Goal: Information Seeking & Learning: Learn about a topic

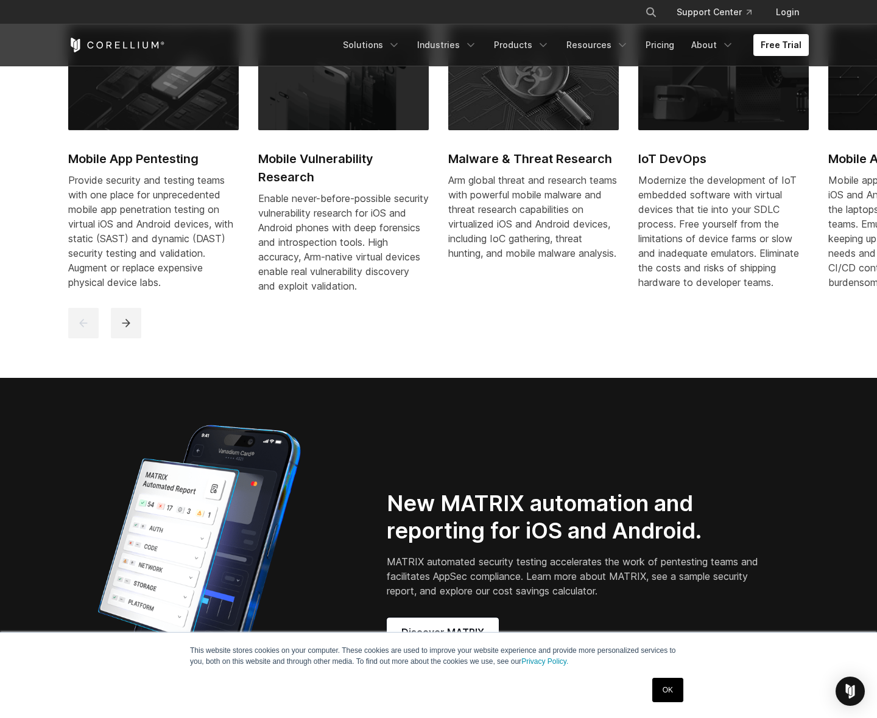
scroll to position [854, 0]
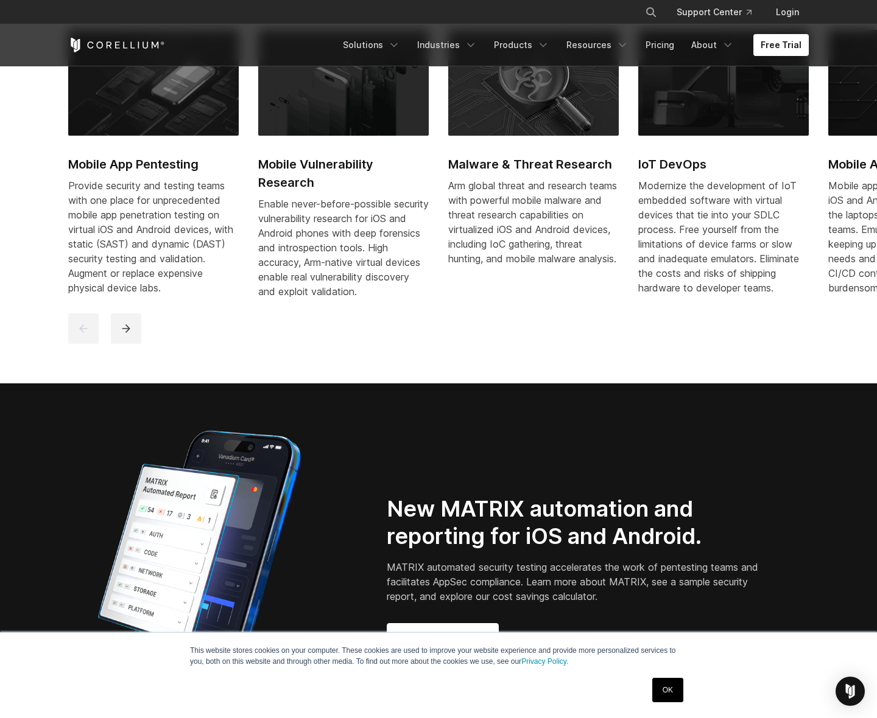
click at [155, 110] on img at bounding box center [153, 83] width 170 height 106
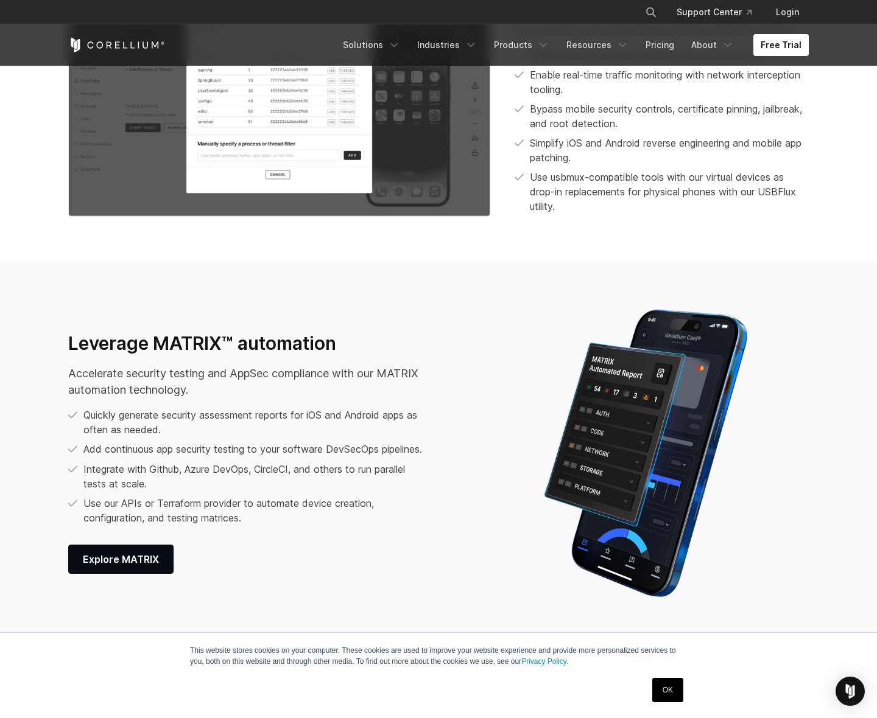
scroll to position [1532, 0]
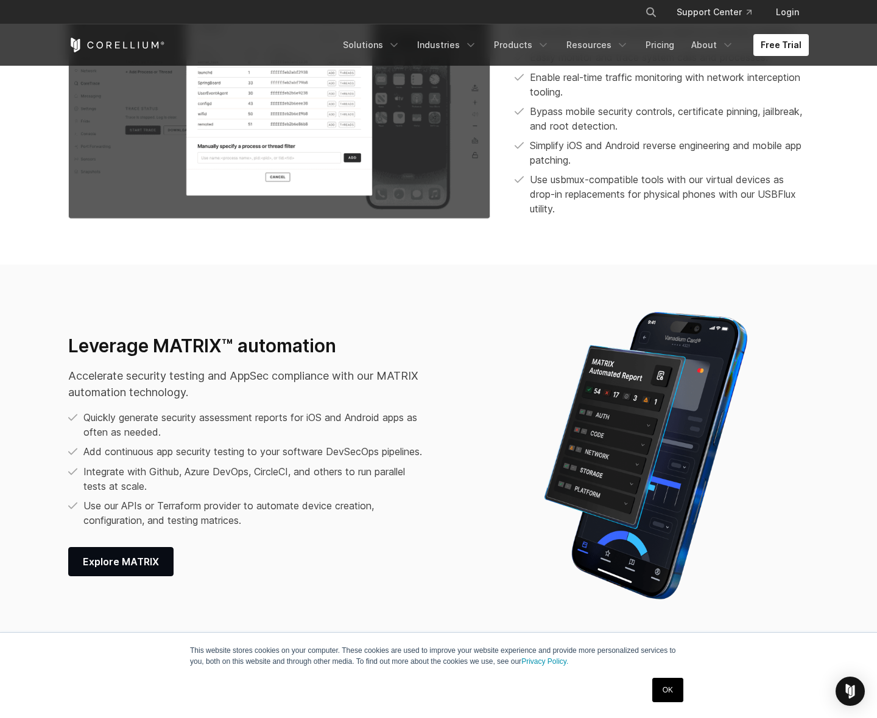
click at [647, 363] on img at bounding box center [645, 456] width 262 height 304
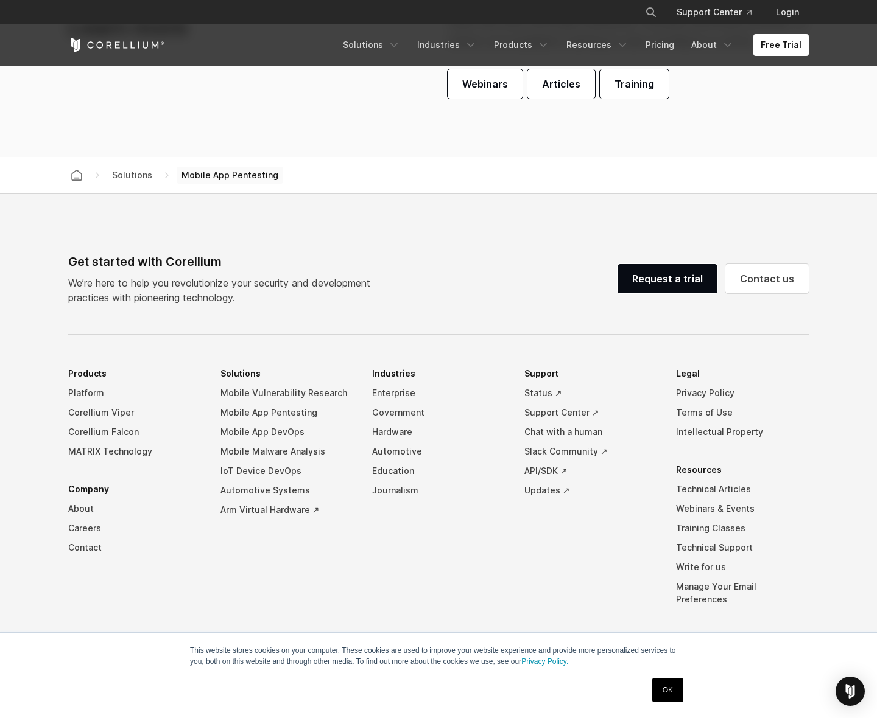
scroll to position [3831, 0]
click at [206, 177] on span "Mobile App Pentesting" at bounding box center [230, 175] width 107 height 17
click at [641, 89] on span "Training" at bounding box center [634, 84] width 40 height 15
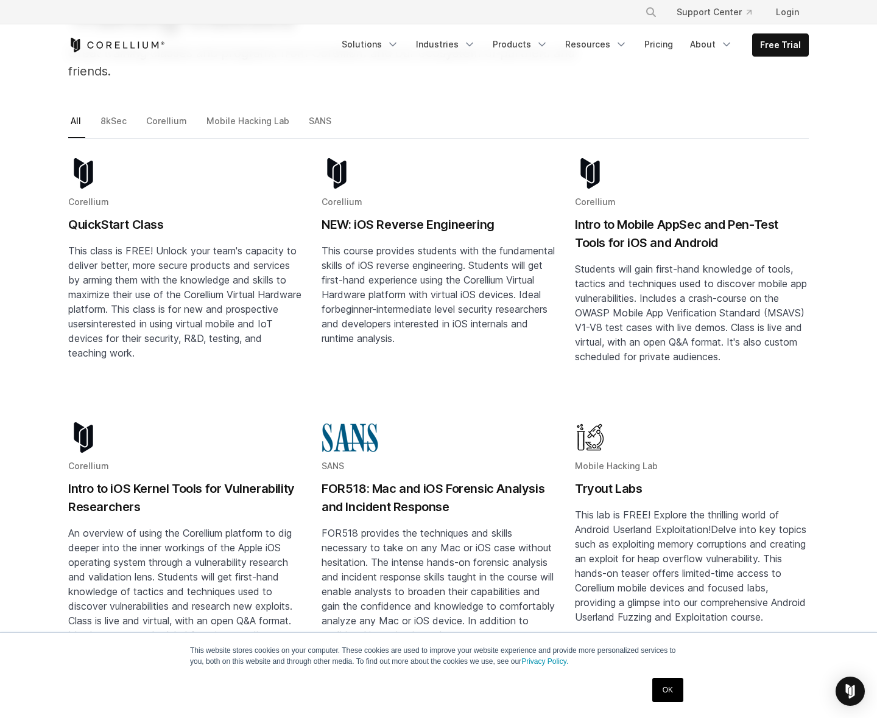
scroll to position [177, 0]
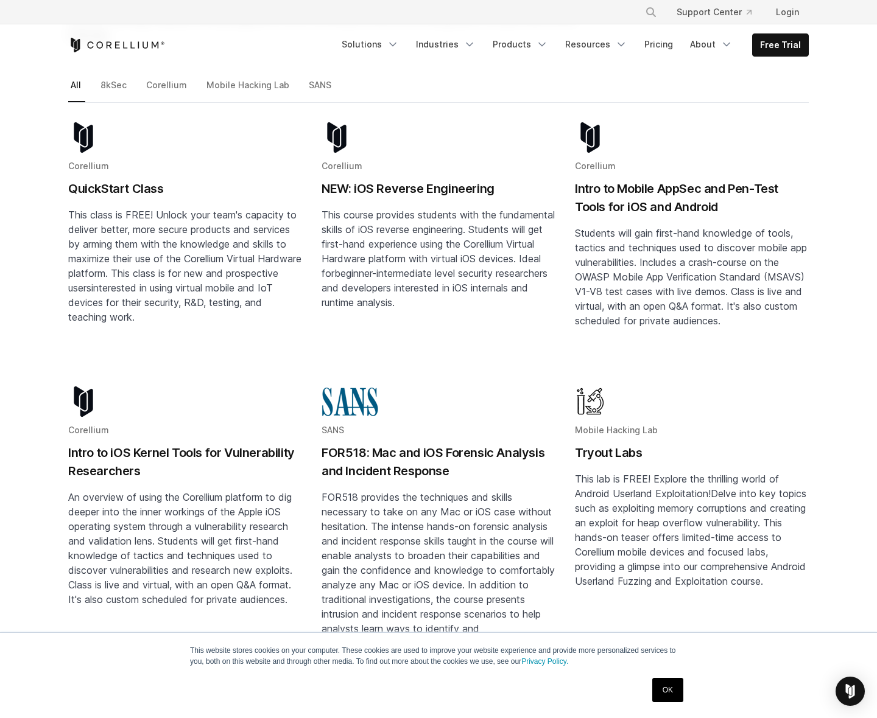
click at [614, 180] on h2 "Intro to Mobile AppSec and Pen-Test Tools for iOS and Android" at bounding box center [692, 198] width 234 height 37
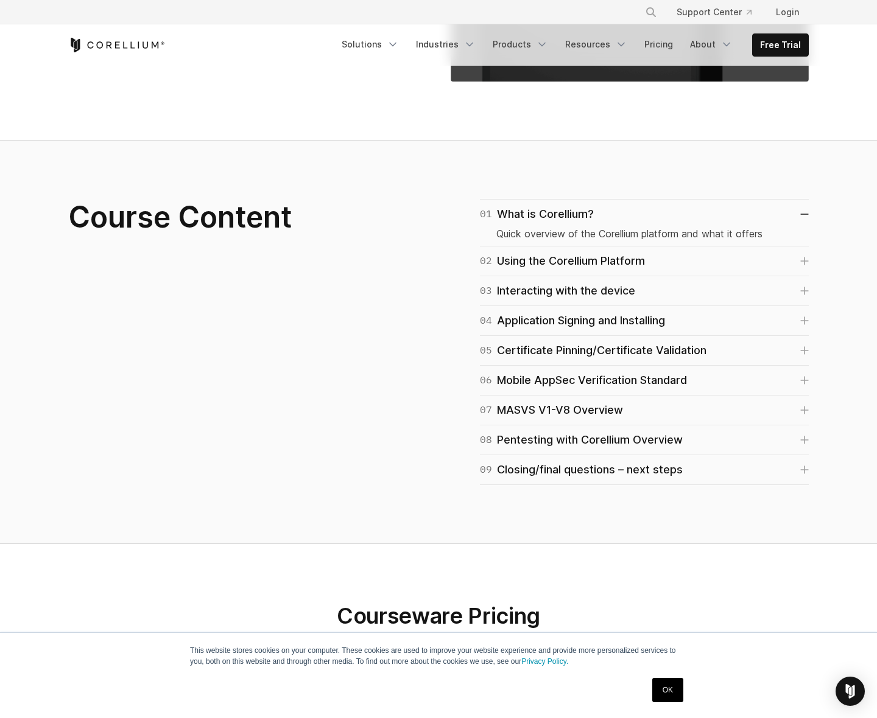
scroll to position [714, 0]
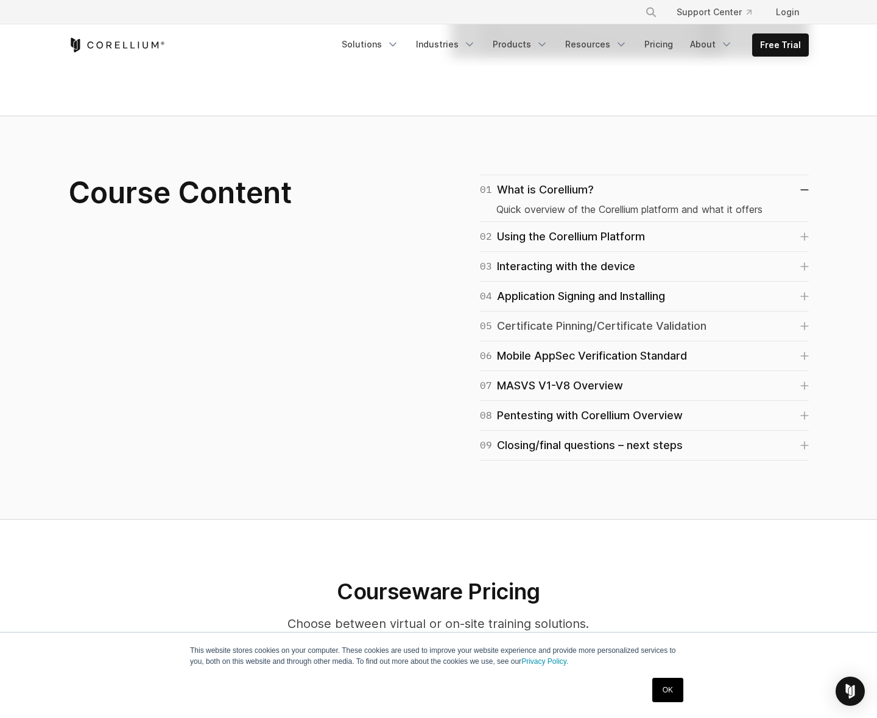
click at [802, 325] on icon at bounding box center [804, 326] width 9 height 9
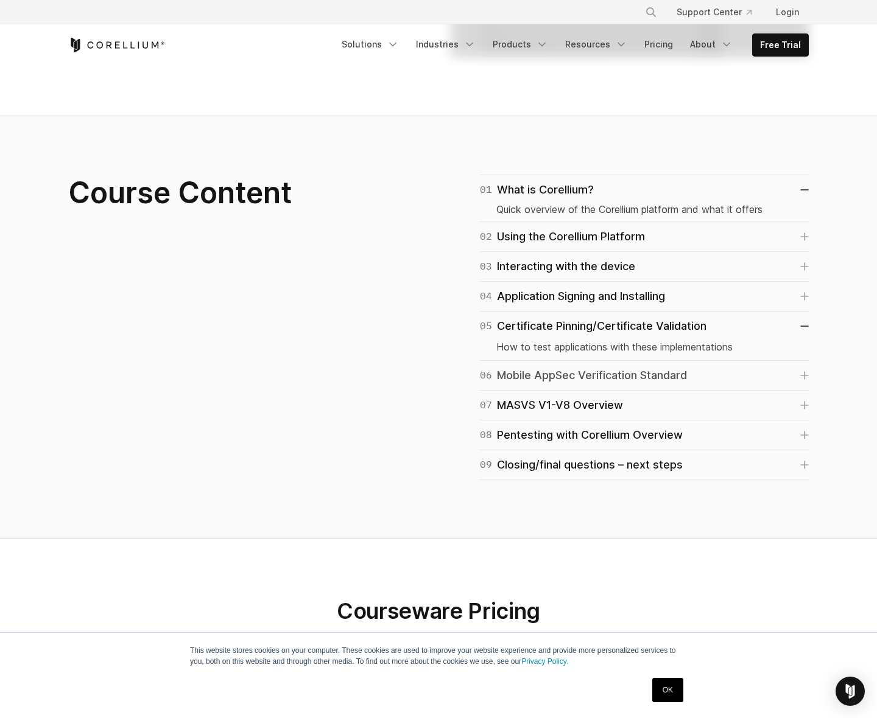
click at [808, 379] on icon at bounding box center [804, 375] width 9 height 9
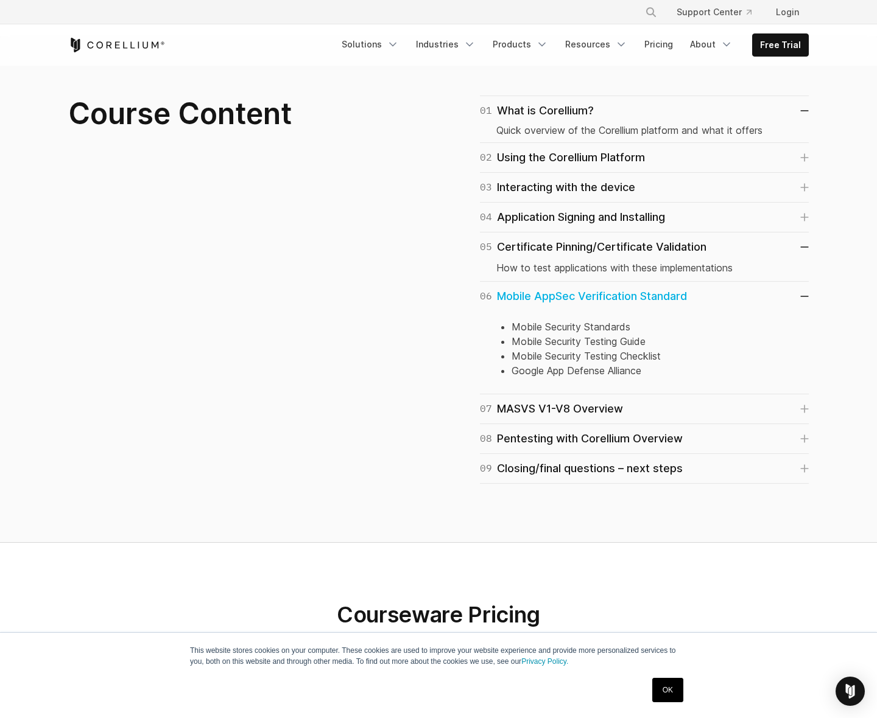
scroll to position [799, 0]
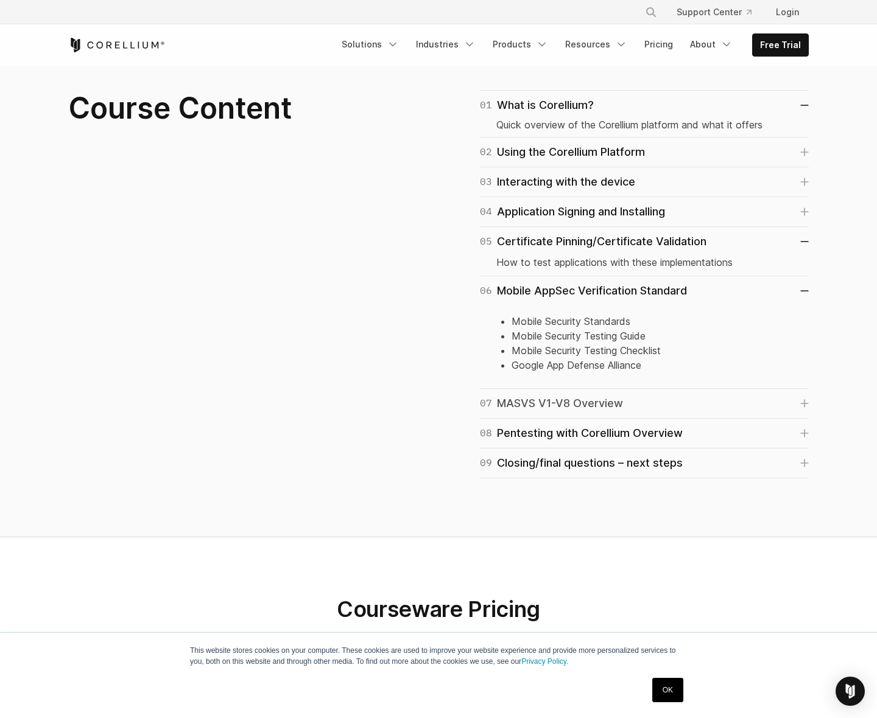
click at [804, 409] on link "07 MASVS V1-V8 Overview" at bounding box center [644, 403] width 329 height 17
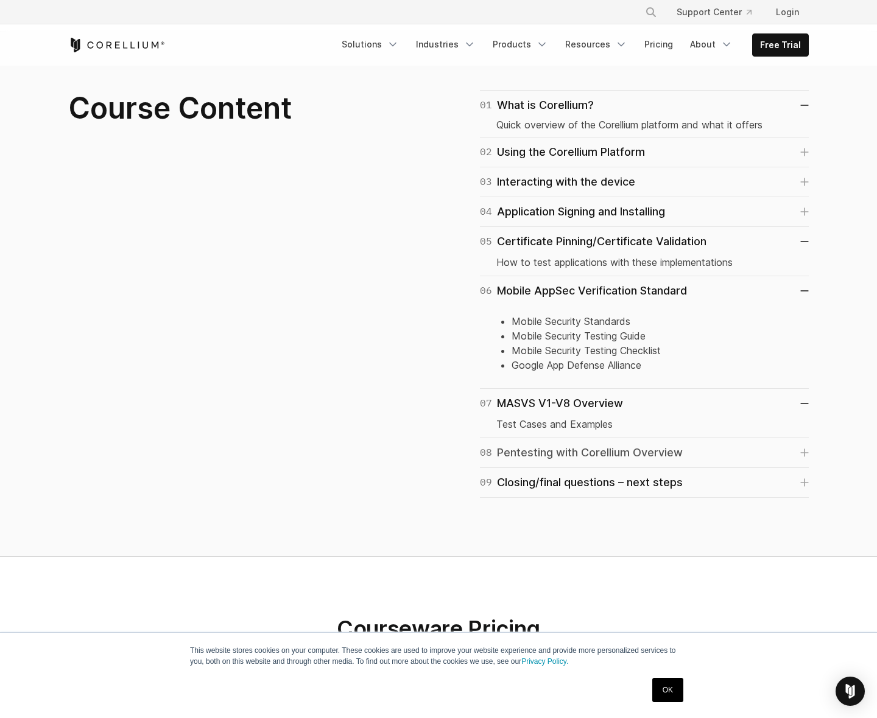
click at [807, 451] on icon at bounding box center [804, 453] width 9 height 9
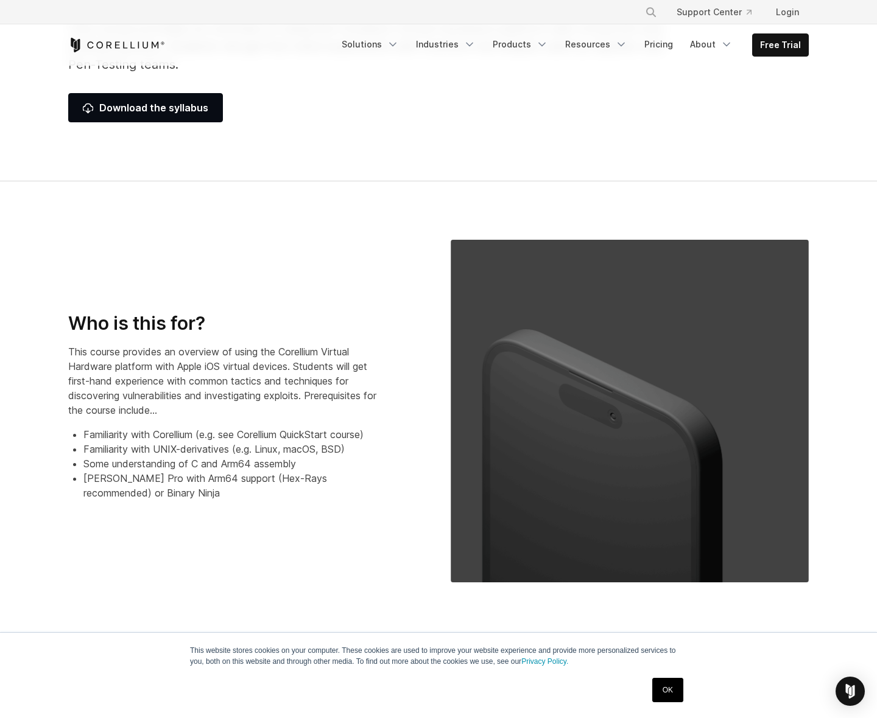
scroll to position [0, 0]
